Goal: Task Accomplishment & Management: Manage account settings

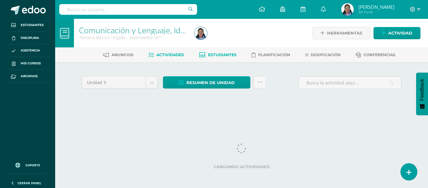
click at [219, 58] on link "Estudiantes" at bounding box center [218, 55] width 38 height 10
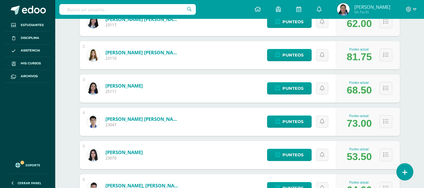
scroll to position [133, 0]
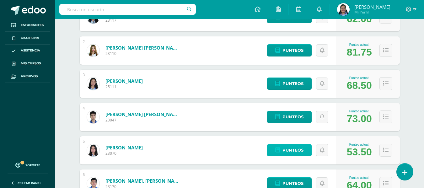
click at [294, 155] on span "Punteos" at bounding box center [292, 150] width 21 height 12
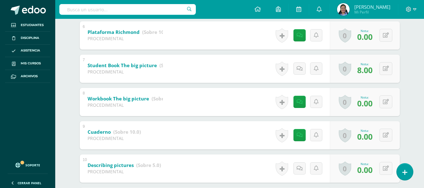
scroll to position [303, 0]
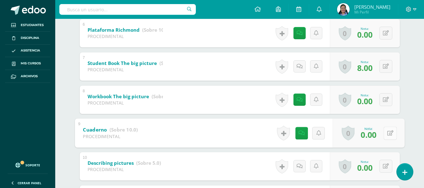
click at [384, 135] on button at bounding box center [389, 132] width 13 height 13
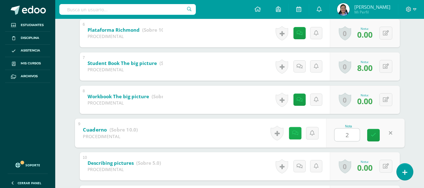
type input "2"
click at [297, 137] on link at bounding box center [294, 133] width 13 height 13
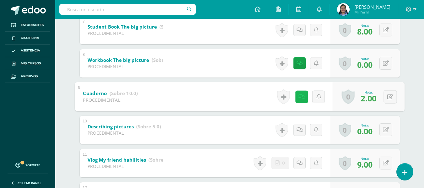
scroll to position [345, 0]
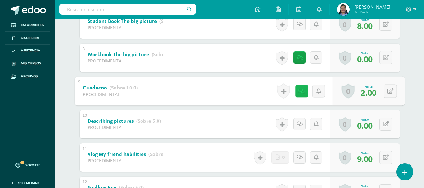
click at [300, 92] on icon at bounding box center [301, 90] width 6 height 5
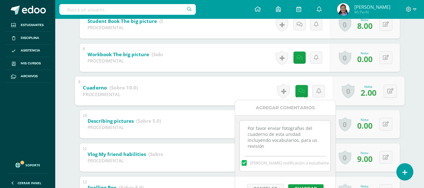
click at [313, 143] on textarea "Por favor enviar fotografias del cuaderno de esta unidad incluyendo vocabulario…" at bounding box center [285, 135] width 91 height 31
click at [386, 92] on button at bounding box center [389, 90] width 13 height 13
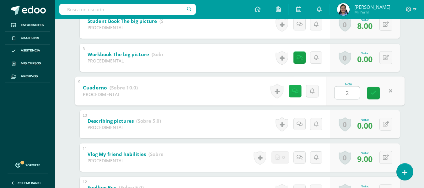
type input "2"
click at [293, 94] on link at bounding box center [294, 91] width 13 height 13
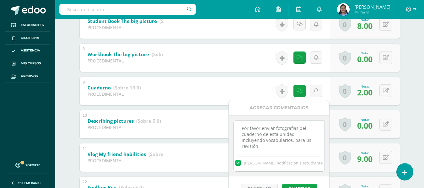
click at [297, 146] on textarea "Por favor enviar fotografias del cuaderno de esta unidad incluyendo vocabulario…" at bounding box center [279, 135] width 91 height 31
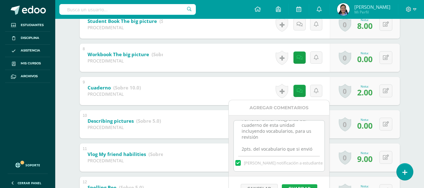
type textarea "Por favor enviar fotografias del cuaderno de esta unidad incluyendo vocabulario…"
click at [308, 185] on button "Guardar" at bounding box center [299, 188] width 35 height 8
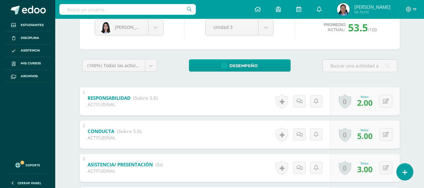
scroll to position [0, 0]
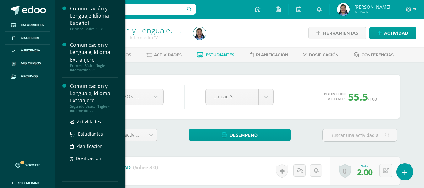
click at [91, 88] on div "Comunicación y Lenguaje, Idioma Extranjero" at bounding box center [94, 93] width 48 height 22
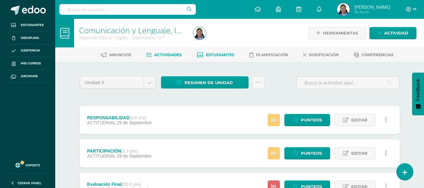
click at [231, 54] on span "Estudiantes" at bounding box center [220, 54] width 29 height 5
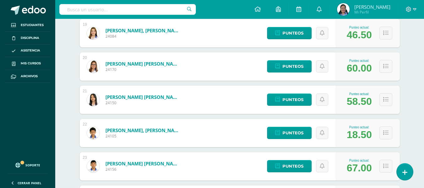
scroll to position [710, 0]
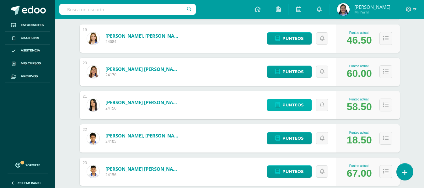
click at [278, 106] on icon at bounding box center [277, 104] width 5 height 5
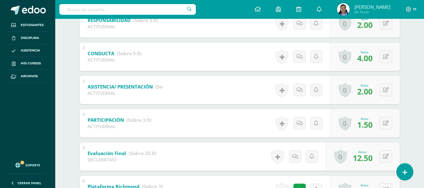
scroll to position [151, 0]
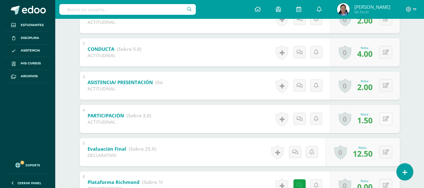
click at [386, 120] on button at bounding box center [385, 118] width 13 height 13
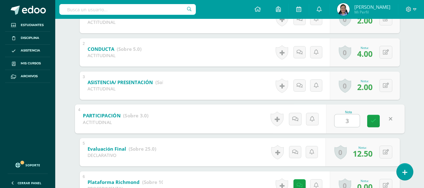
type input "3"
click at [416, 85] on div "Comunicación y Lenguaje, Idioma Extranjero Segundo Básico "Inglés - Intermedio …" at bounding box center [239, 170] width 368 height 606
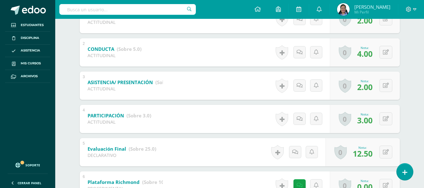
scroll to position [0, 0]
